Goal: Check status: Check status

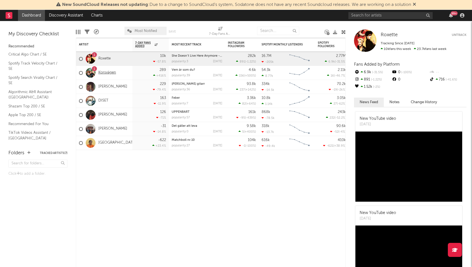
click at [106, 71] on link "Korsvägen" at bounding box center [107, 72] width 18 height 5
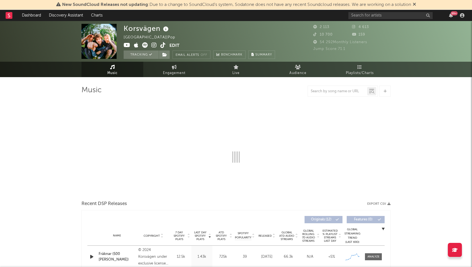
select select "6m"
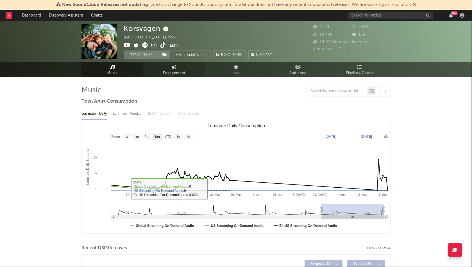
click at [160, 75] on link "Engagement" at bounding box center [174, 69] width 62 height 15
select select "1w"
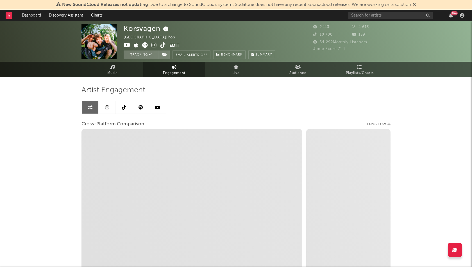
select select "1m"
